Goal: Task Accomplishment & Management: Complete application form

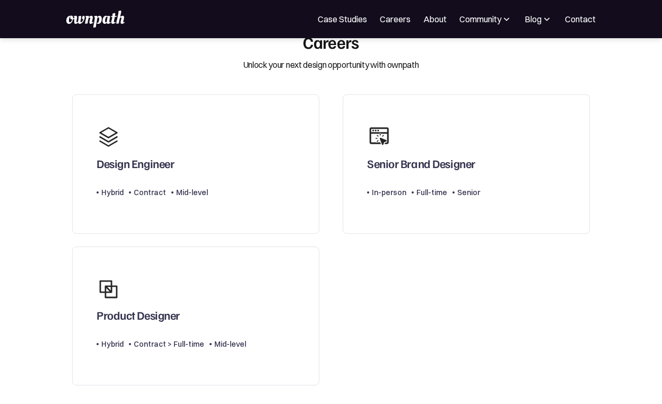
scroll to position [30, 0]
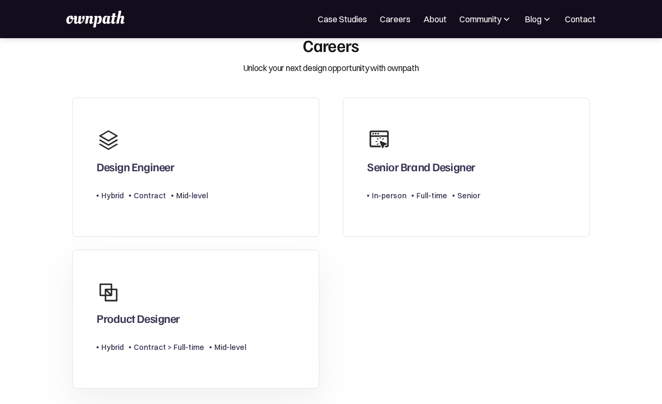
click at [231, 291] on div "Product Designer" at bounding box center [172, 301] width 150 height 49
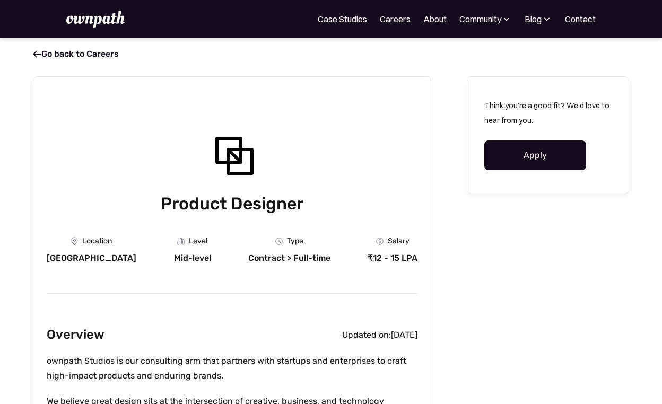
click at [558, 148] on link "Apply" at bounding box center [536, 156] width 102 height 30
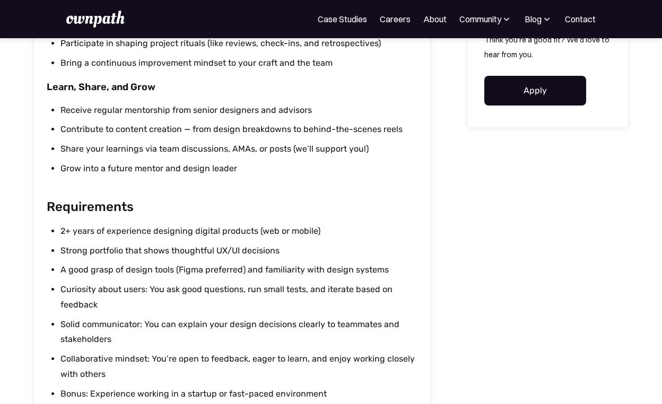
scroll to position [891, 0]
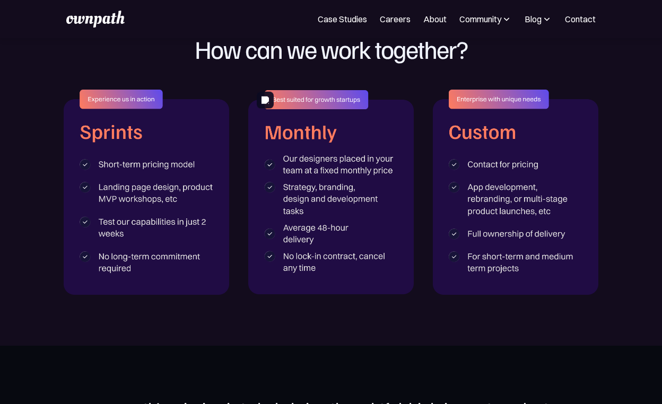
scroll to position [1671, 0]
